Goal: Information Seeking & Learning: Learn about a topic

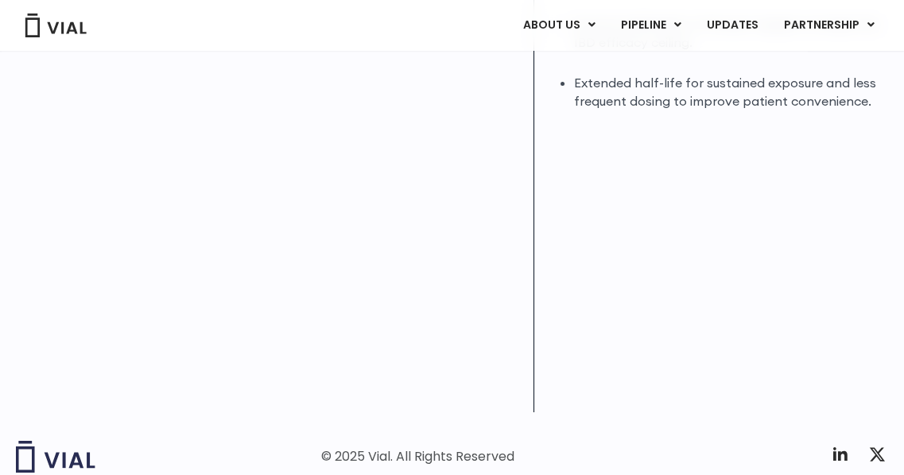
scroll to position [599, 0]
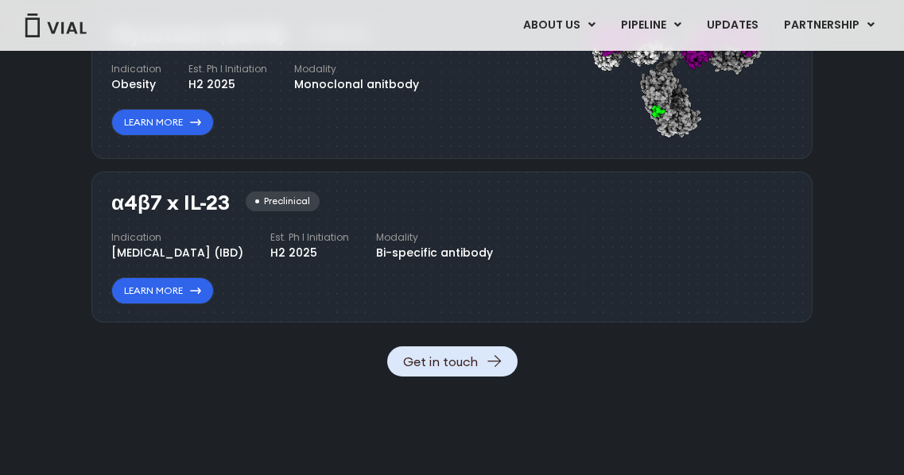
scroll to position [1682, 0]
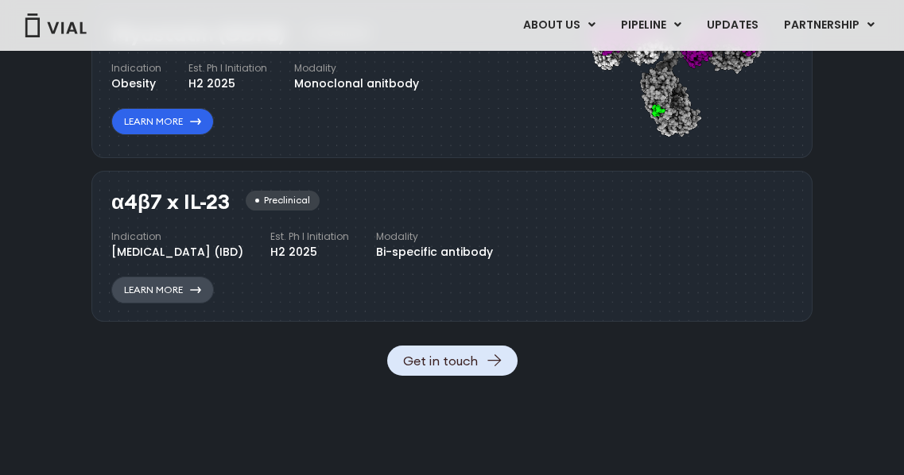
click at [190, 304] on link "Learn More" at bounding box center [162, 290] width 103 height 27
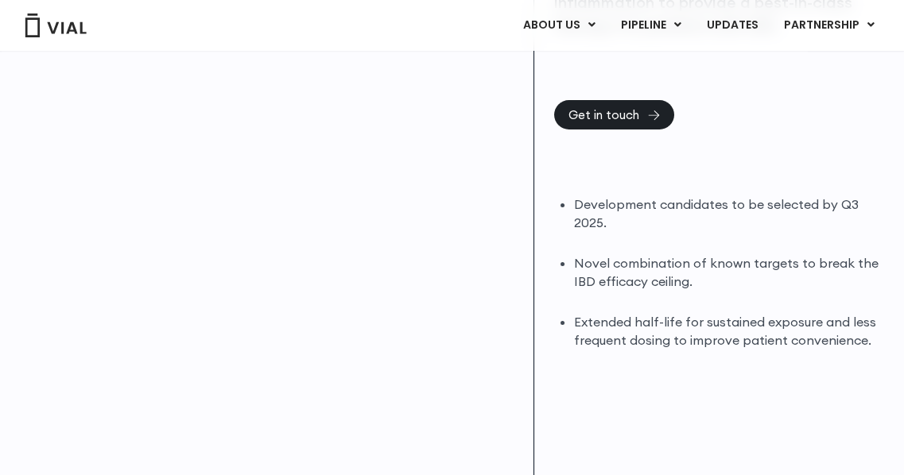
scroll to position [273, 0]
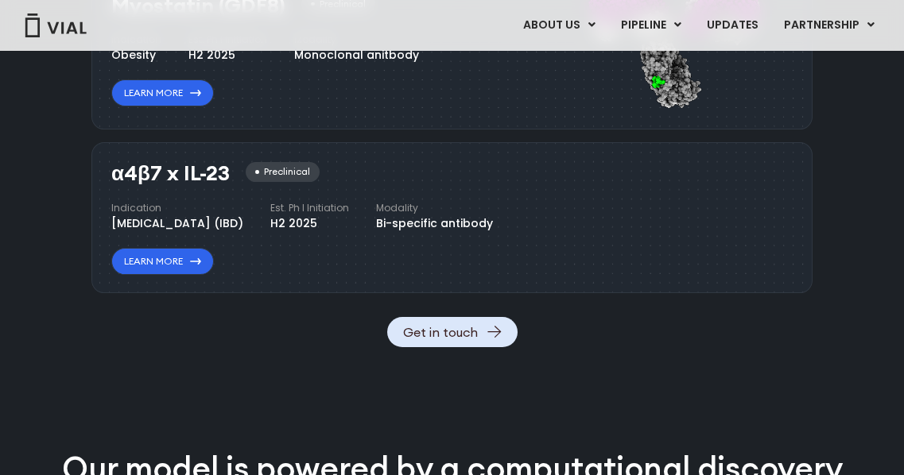
scroll to position [1682, 0]
